Goal: Find specific page/section: Find specific page/section

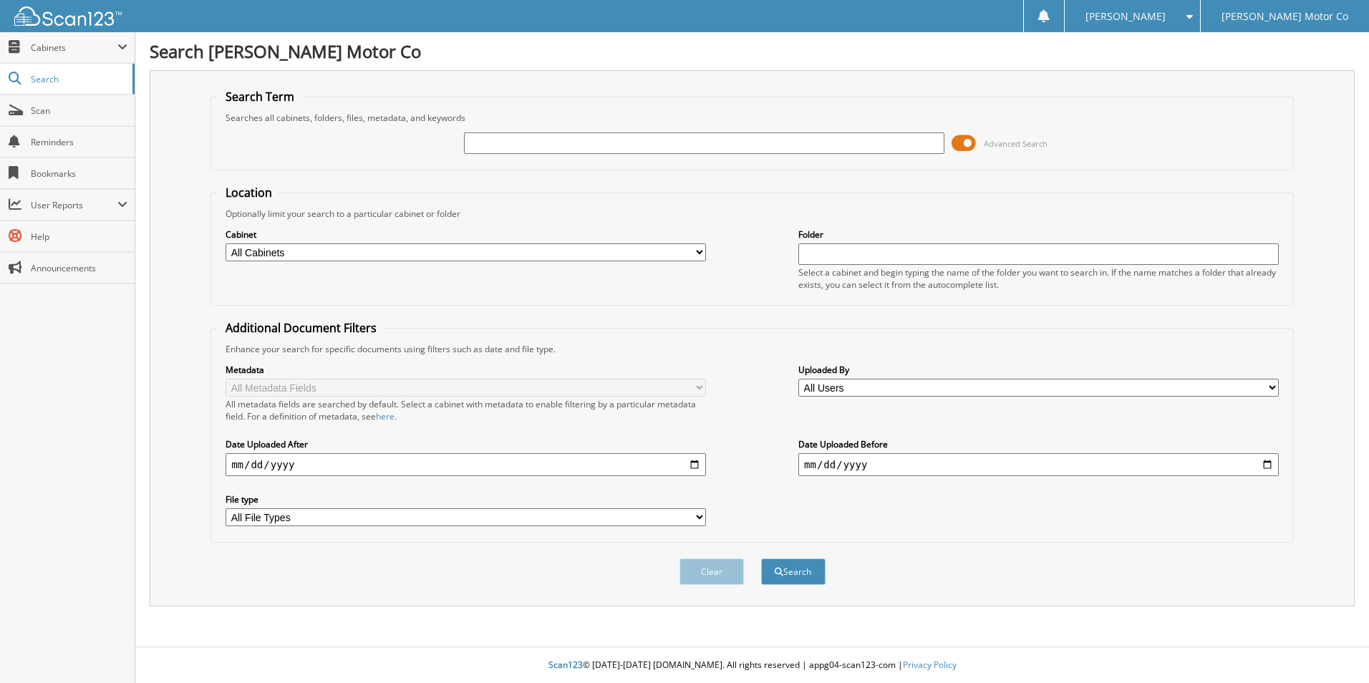
click at [566, 139] on input "text" at bounding box center [704, 142] width 480 height 21
type input "HILL, K"
click at [761, 558] on button "Search" at bounding box center [793, 571] width 64 height 26
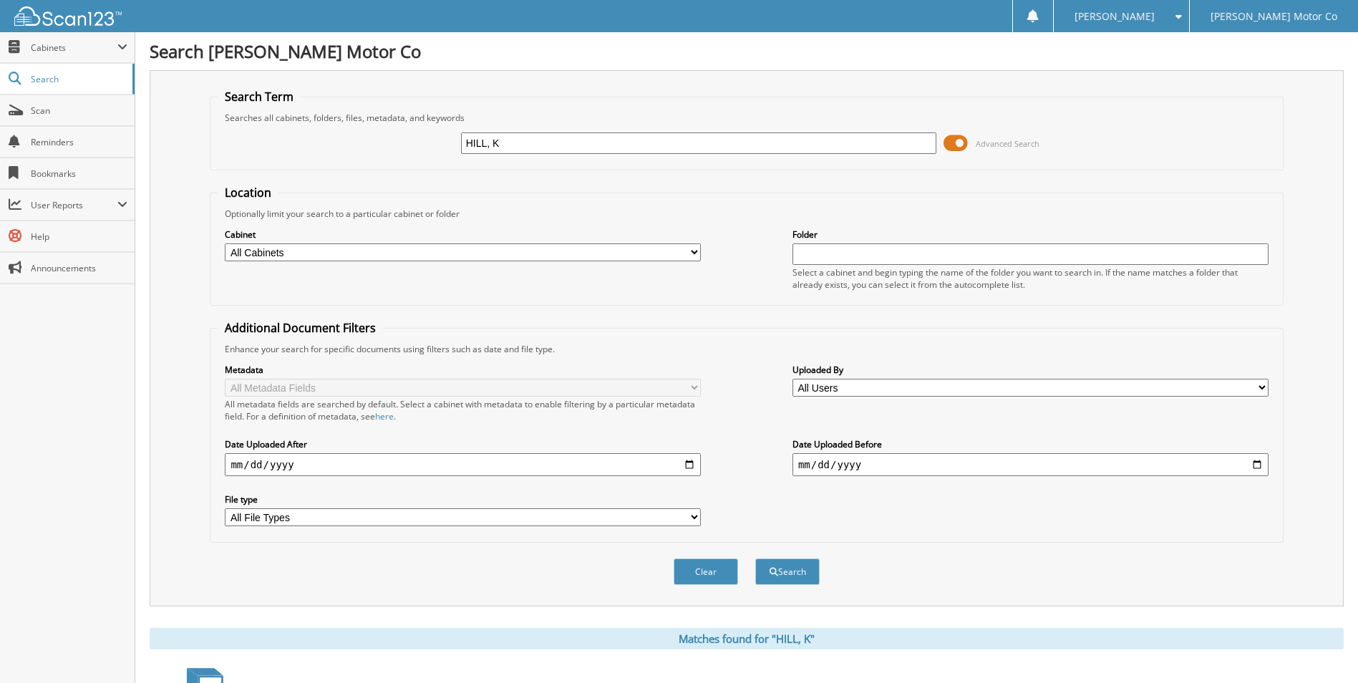
click at [624, 153] on input "HILL, K" at bounding box center [699, 142] width 476 height 21
type input "H"
type input "hill"
click at [61, 46] on span "Cabinets" at bounding box center [74, 48] width 87 height 12
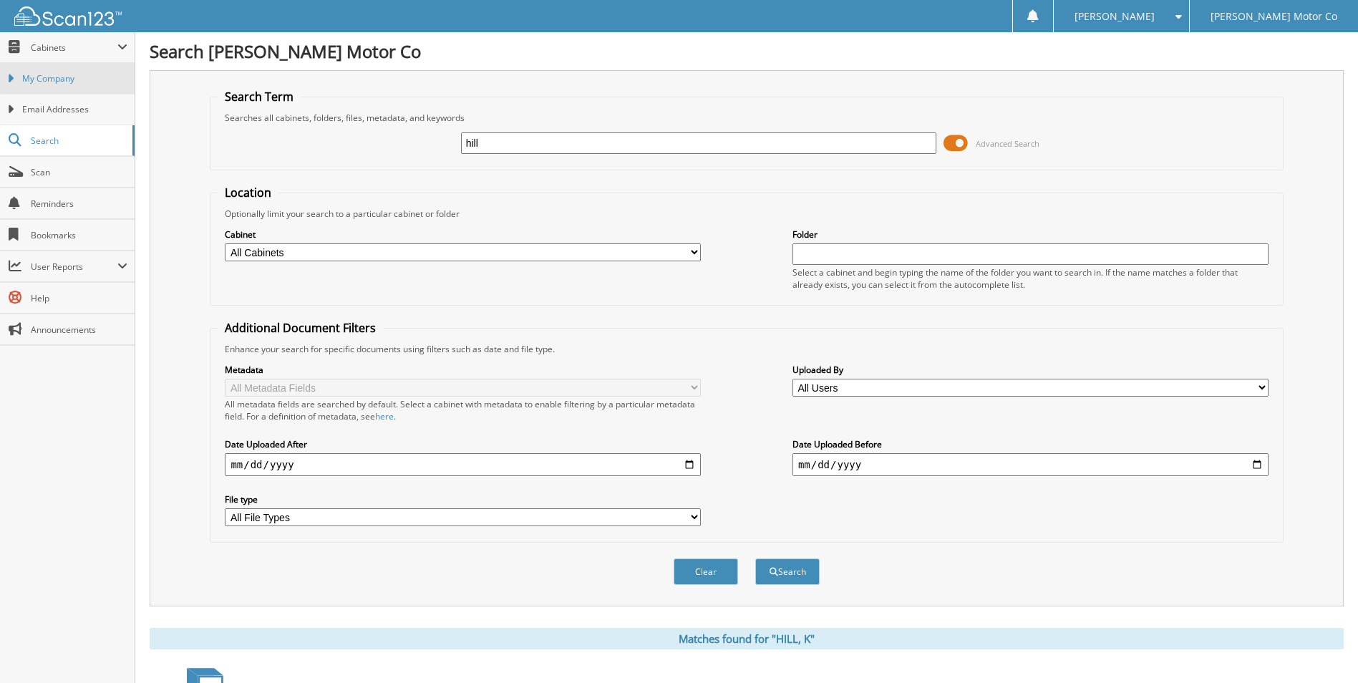
click at [56, 77] on span "My Company" at bounding box center [74, 78] width 105 height 13
